Goal: Task Accomplishment & Management: Complete application form

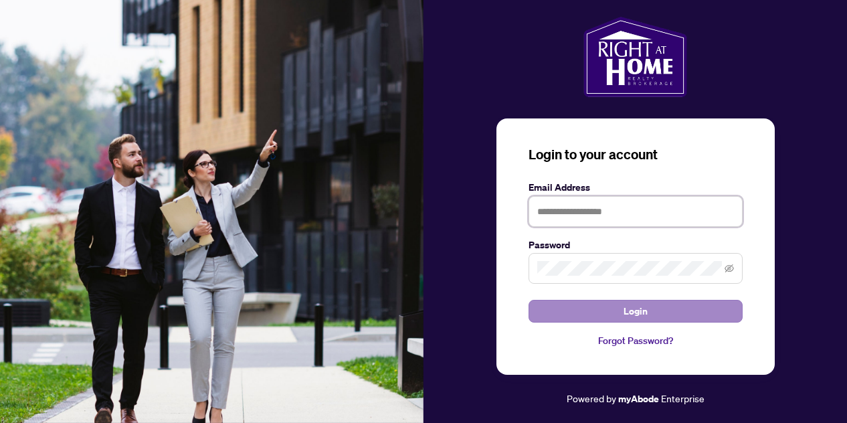
type input "**********"
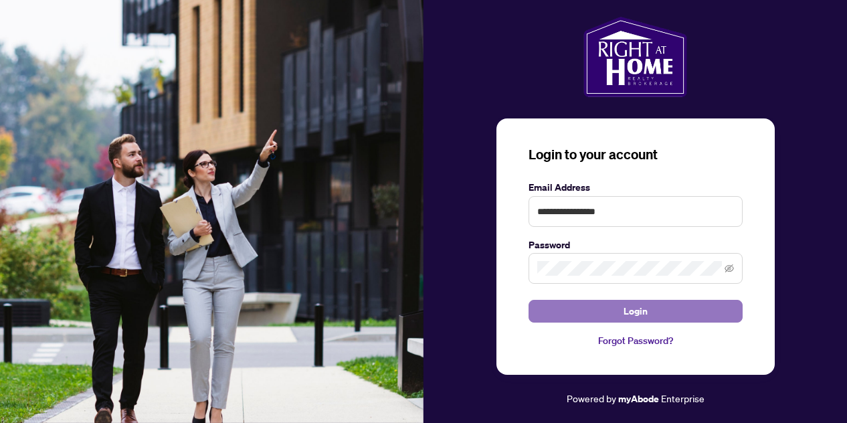
click at [577, 310] on button "Login" at bounding box center [636, 311] width 214 height 23
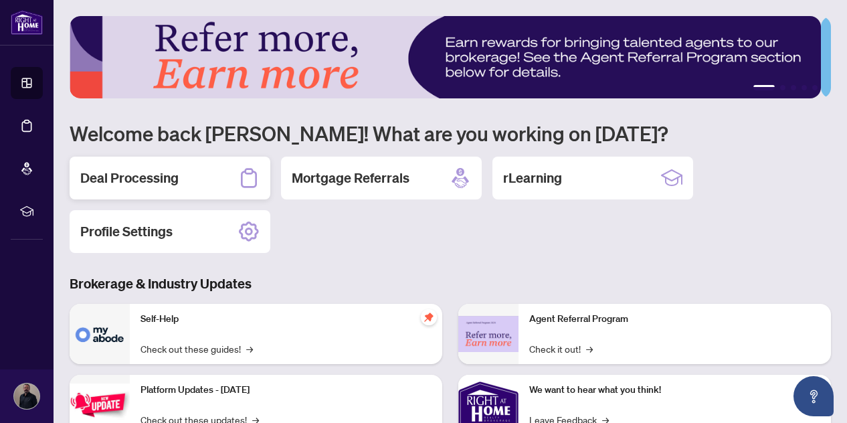
click at [153, 184] on h2 "Deal Processing" at bounding box center [129, 178] width 98 height 19
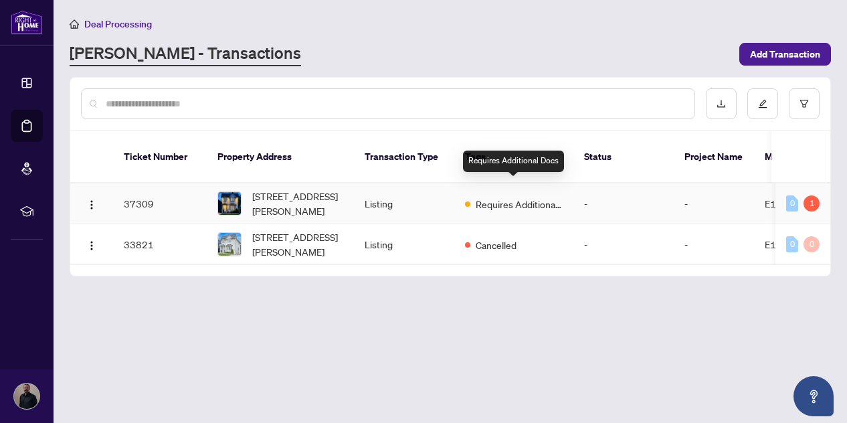
click at [476, 197] on span "Requires Additional Docs" at bounding box center [519, 204] width 87 height 15
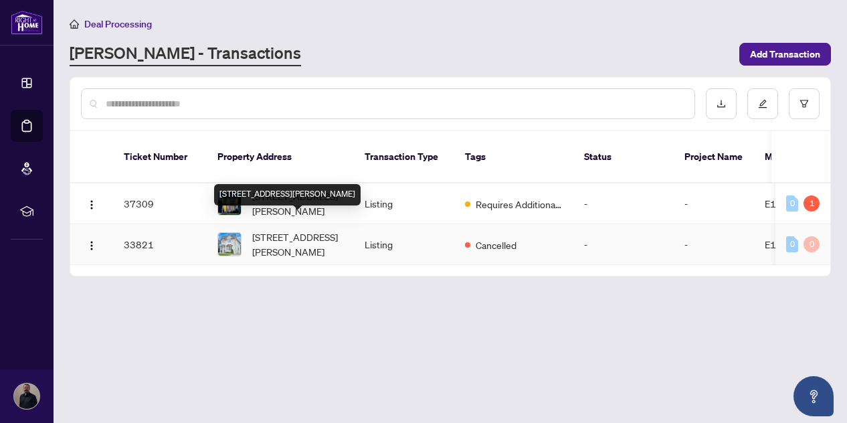
click at [293, 229] on span "[STREET_ADDRESS][PERSON_NAME]" at bounding box center [297, 243] width 91 height 29
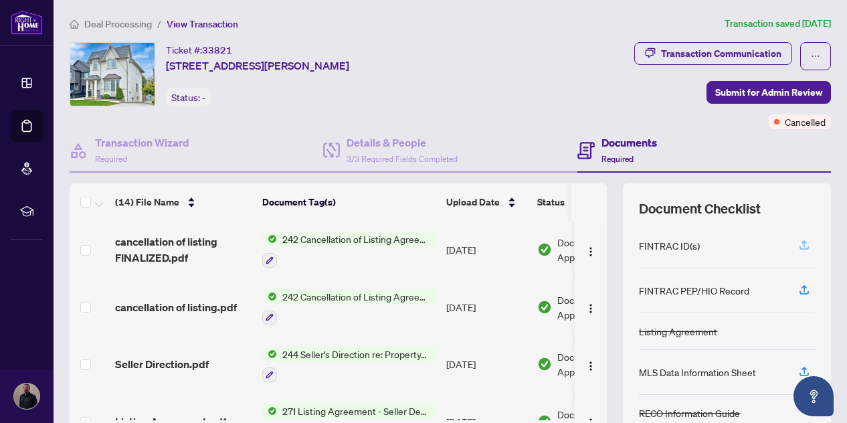
click at [802, 240] on icon "button" at bounding box center [804, 243] width 5 height 7
click at [668, 248] on div "FINTRAC ID(s)" at bounding box center [669, 245] width 61 height 15
click at [607, 147] on h4 "Documents" at bounding box center [629, 142] width 56 height 16
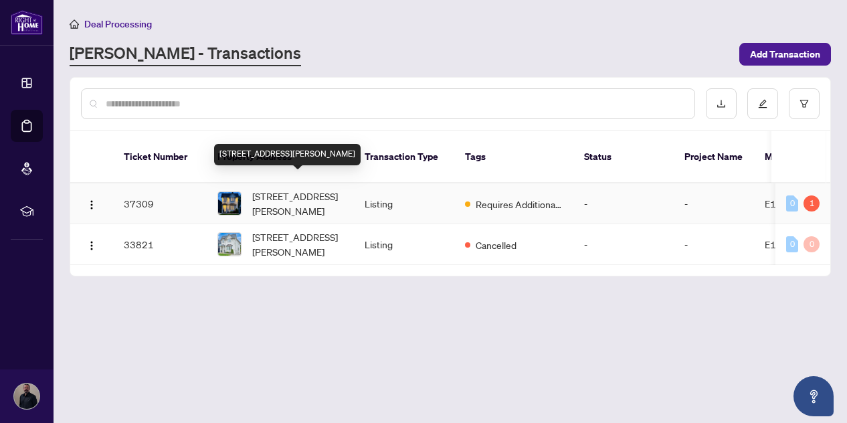
click at [305, 189] on span "[STREET_ADDRESS][PERSON_NAME]" at bounding box center [297, 203] width 91 height 29
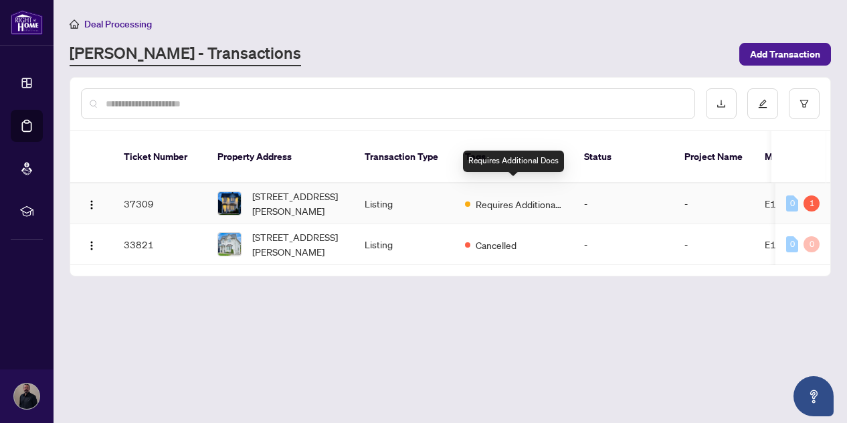
click at [492, 197] on span "Requires Additional Docs" at bounding box center [519, 204] width 87 height 15
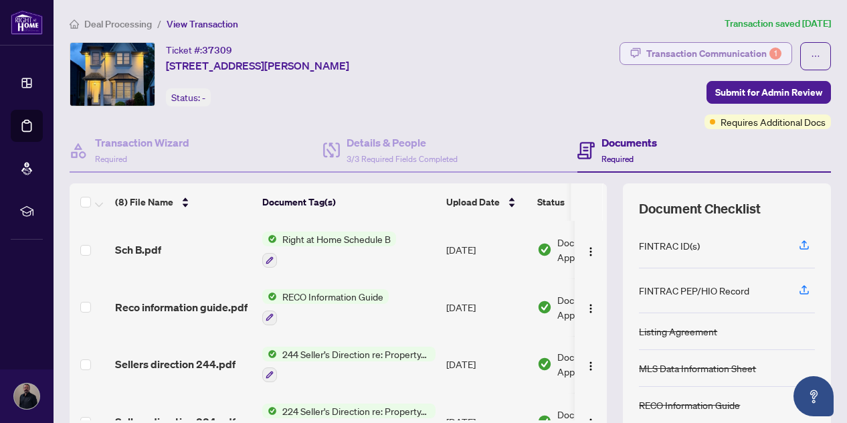
click at [701, 56] on div "Transaction Communication 1" at bounding box center [713, 53] width 135 height 21
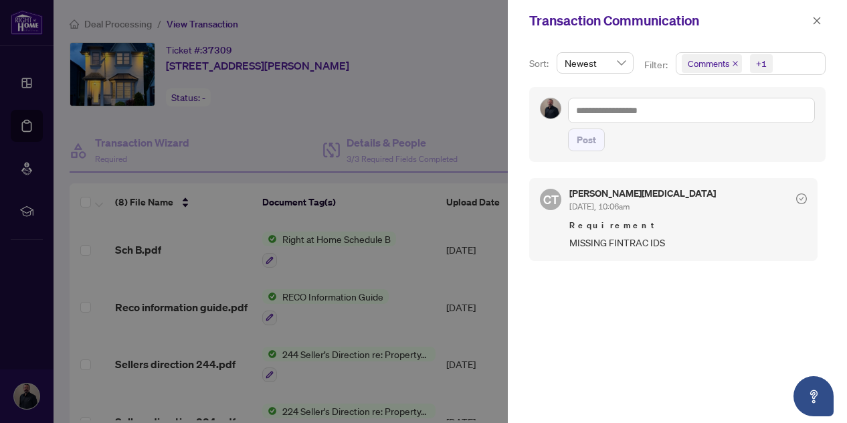
click at [617, 244] on span "MISSING FINTRAC IDS" at bounding box center [688, 242] width 238 height 15
click at [596, 201] on span "[DATE], 10:06am" at bounding box center [599, 206] width 60 height 10
click at [465, 84] on div at bounding box center [423, 211] width 847 height 423
click at [818, 17] on icon "close" at bounding box center [816, 20] width 9 height 9
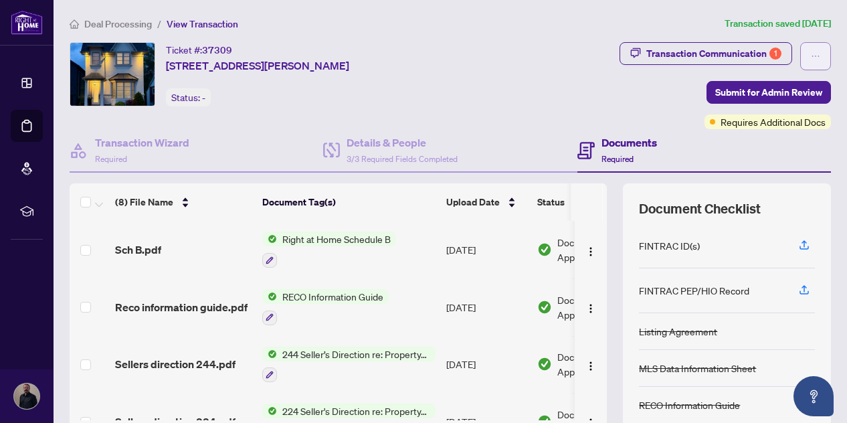
click at [811, 53] on icon "ellipsis" at bounding box center [815, 56] width 9 height 9
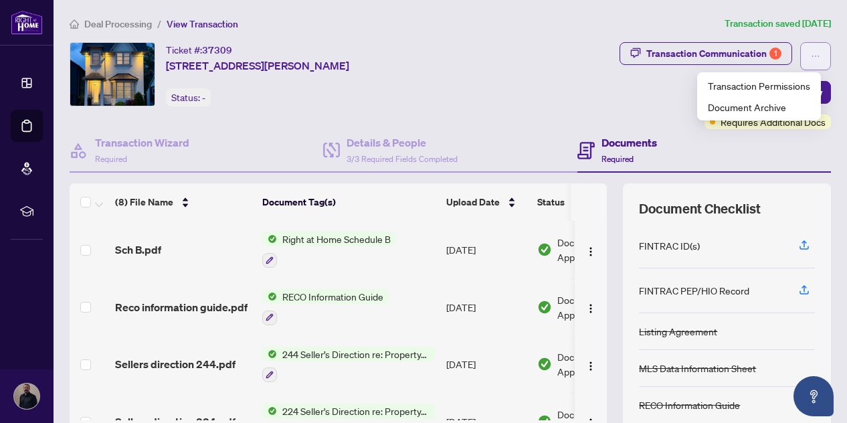
click at [811, 53] on icon "ellipsis" at bounding box center [815, 56] width 9 height 9
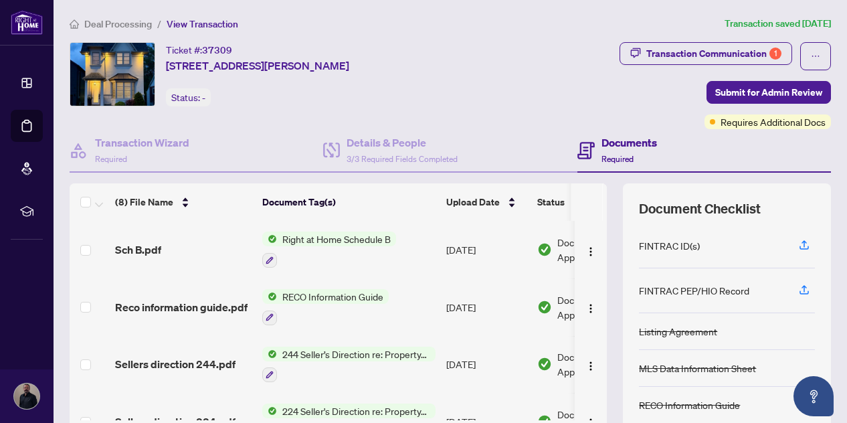
click at [198, 92] on div "Status: -" at bounding box center [188, 97] width 45 height 18
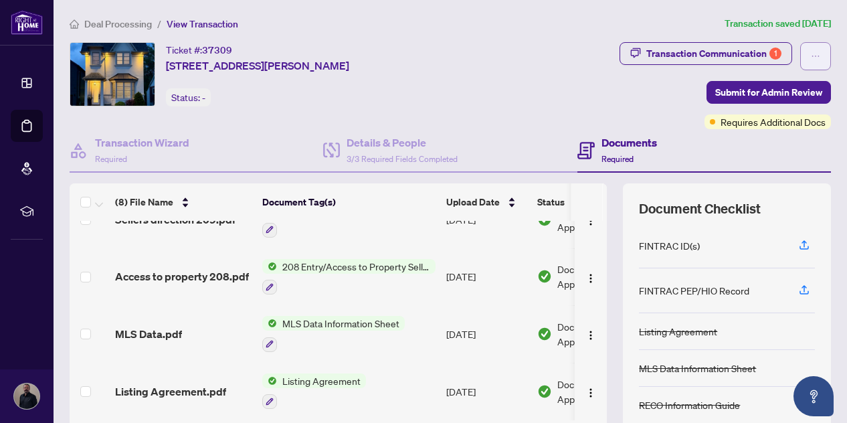
click at [800, 49] on button "button" at bounding box center [815, 56] width 31 height 28
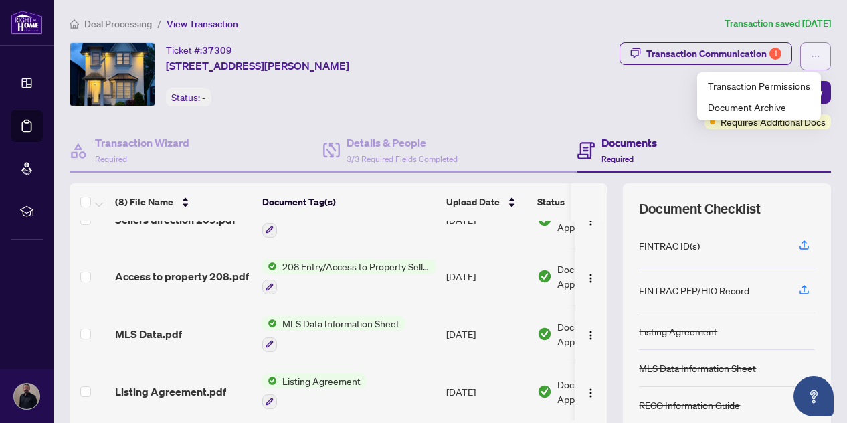
click at [800, 49] on button "button" at bounding box center [815, 56] width 31 height 28
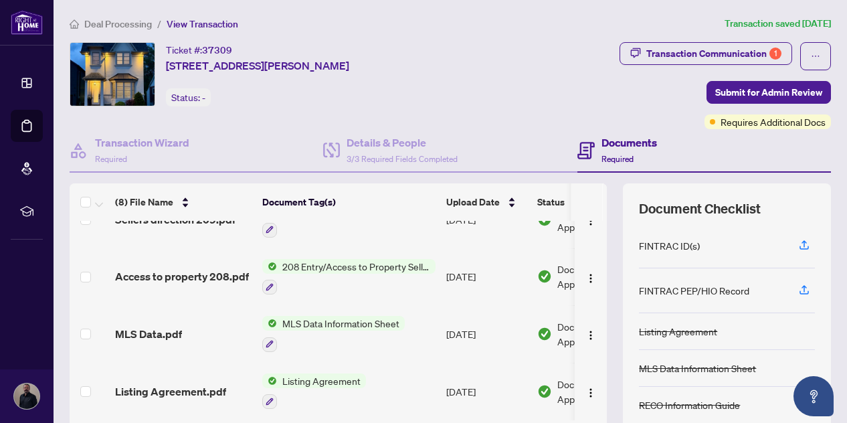
click at [616, 154] on span "Required" at bounding box center [617, 159] width 32 height 10
click at [616, 147] on h4 "Documents" at bounding box center [629, 142] width 56 height 16
click at [577, 147] on icon at bounding box center [585, 150] width 17 height 17
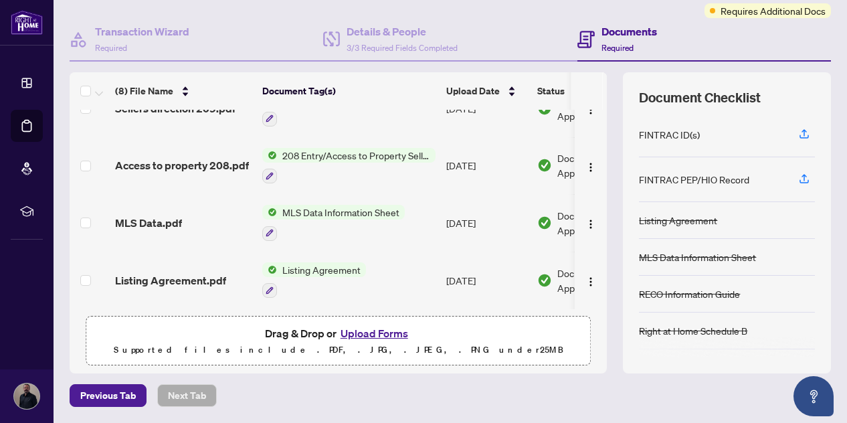
scroll to position [155, 0]
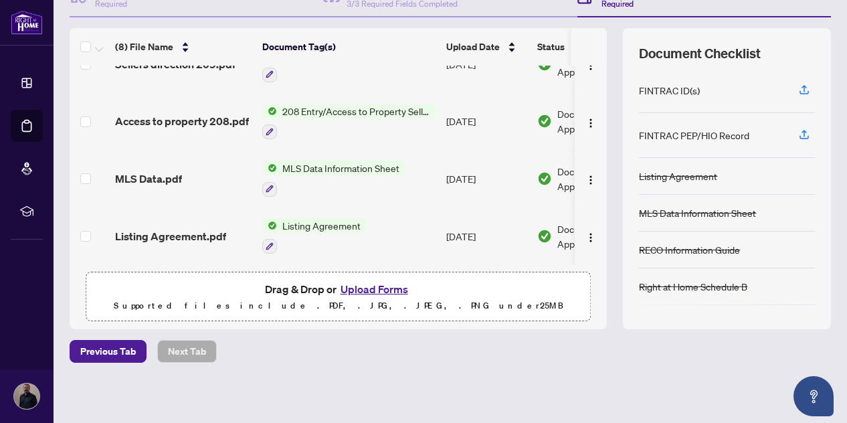
click at [373, 284] on button "Upload Forms" at bounding box center [375, 288] width 76 height 17
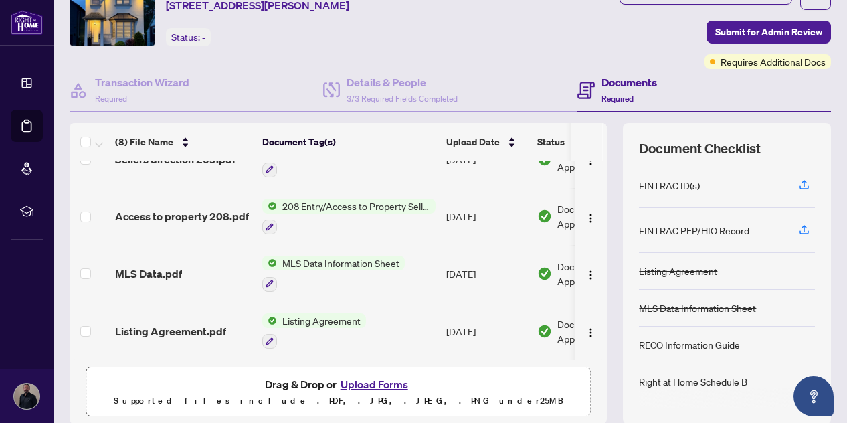
scroll to position [0, 0]
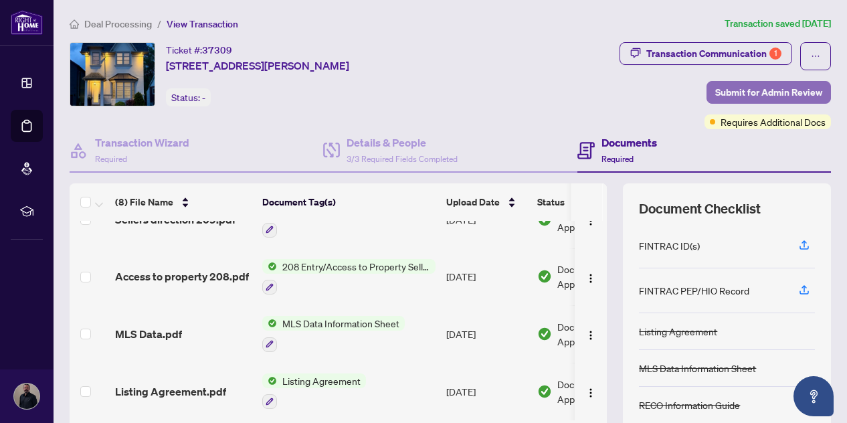
click at [760, 90] on span "Submit for Admin Review" at bounding box center [768, 92] width 107 height 21
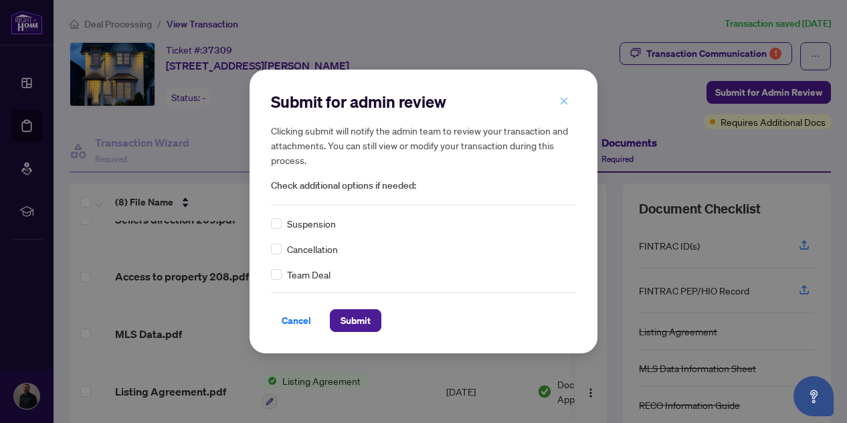
click at [565, 97] on icon "close" at bounding box center [563, 100] width 9 height 9
